Goal: Task Accomplishment & Management: Manage account settings

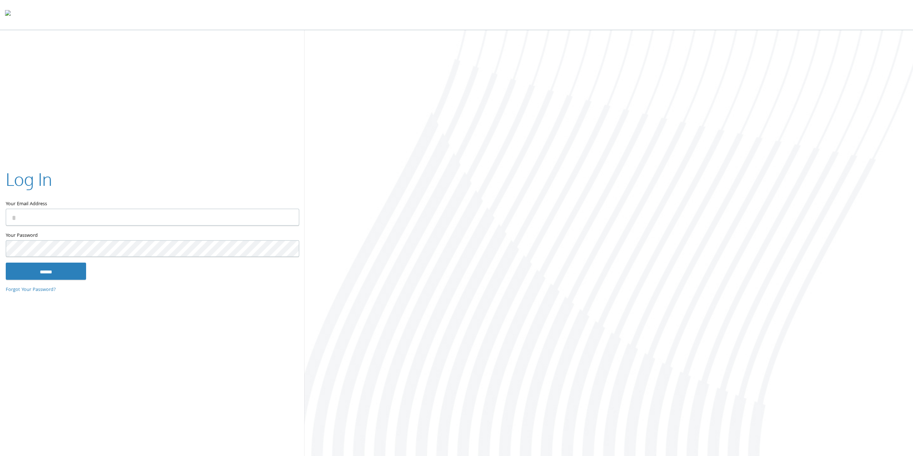
type input "**********"
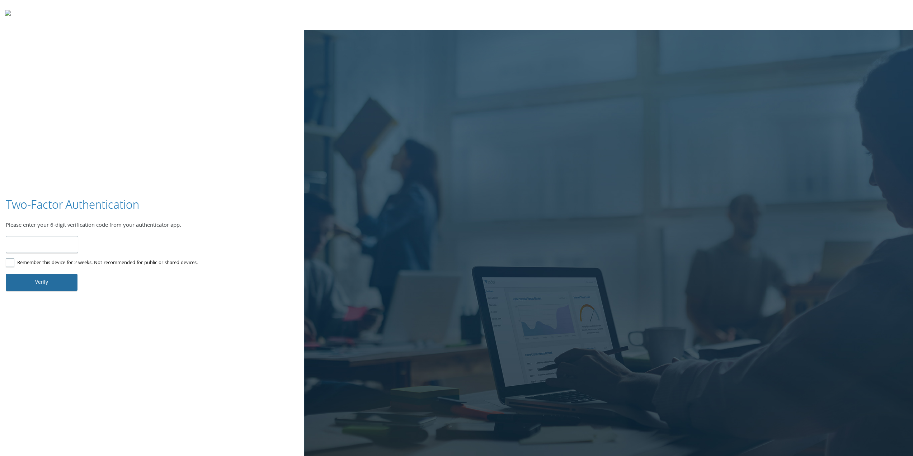
type input "******"
